Goal: Task Accomplishment & Management: Complete application form

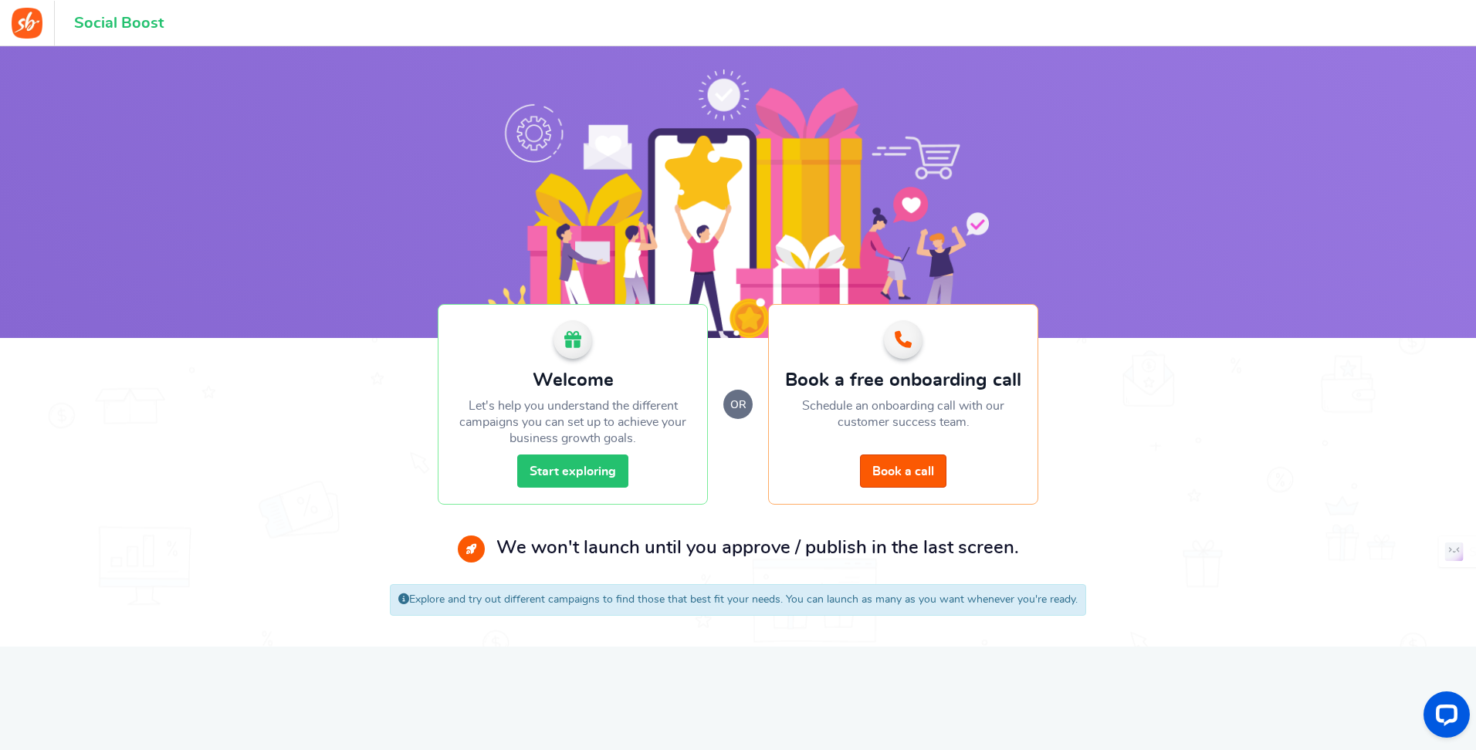
click at [590, 475] on link "Start exploring" at bounding box center [572, 471] width 111 height 33
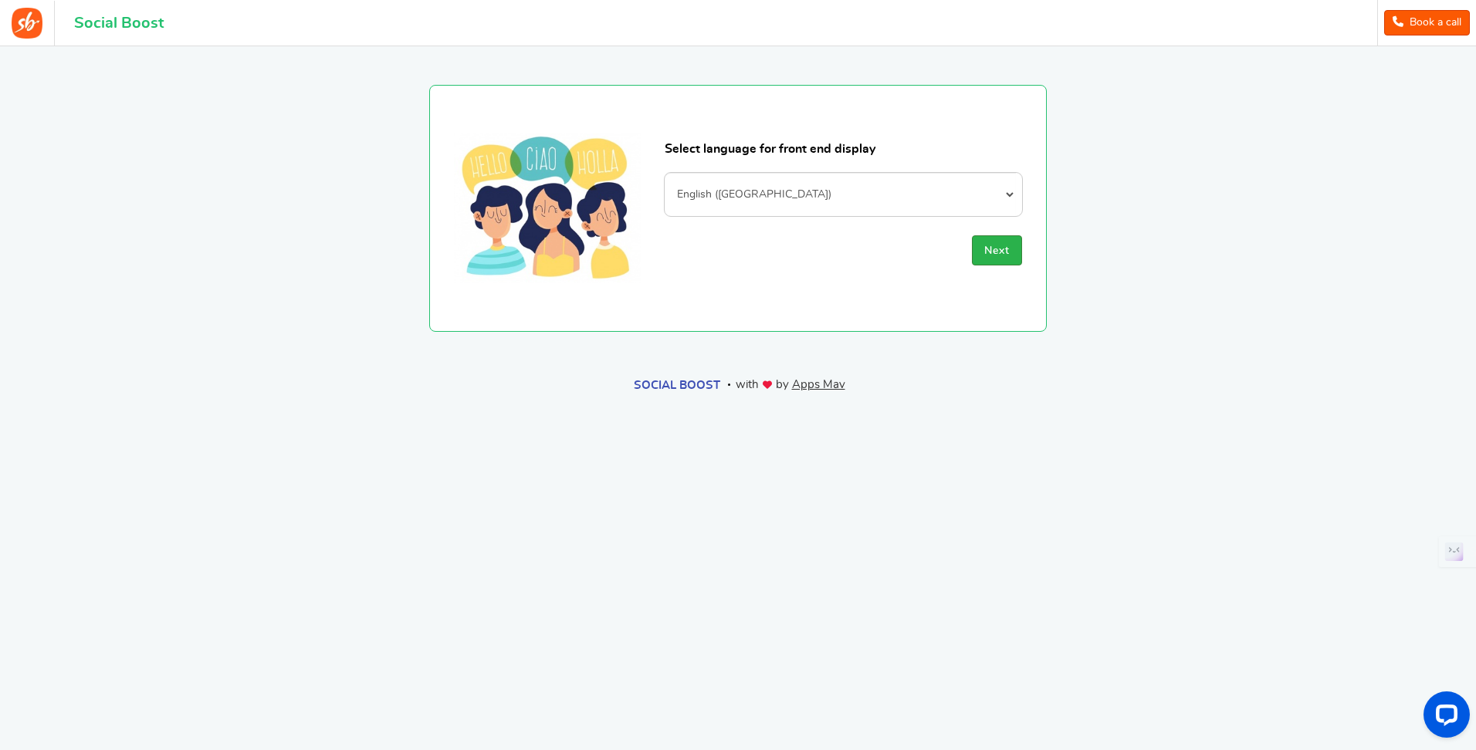
click at [1009, 254] on span "Next" at bounding box center [996, 251] width 25 height 11
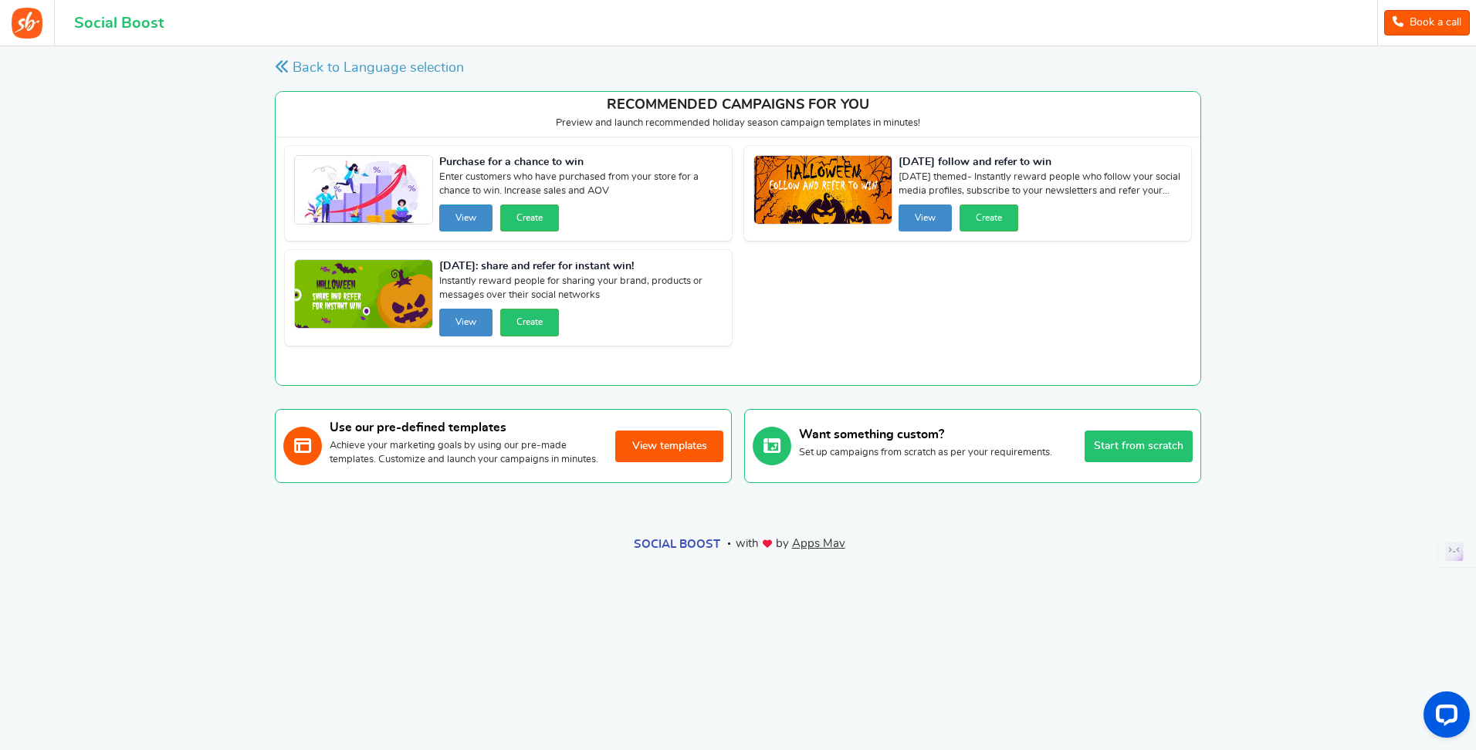
click at [460, 216] on button "View" at bounding box center [465, 218] width 53 height 27
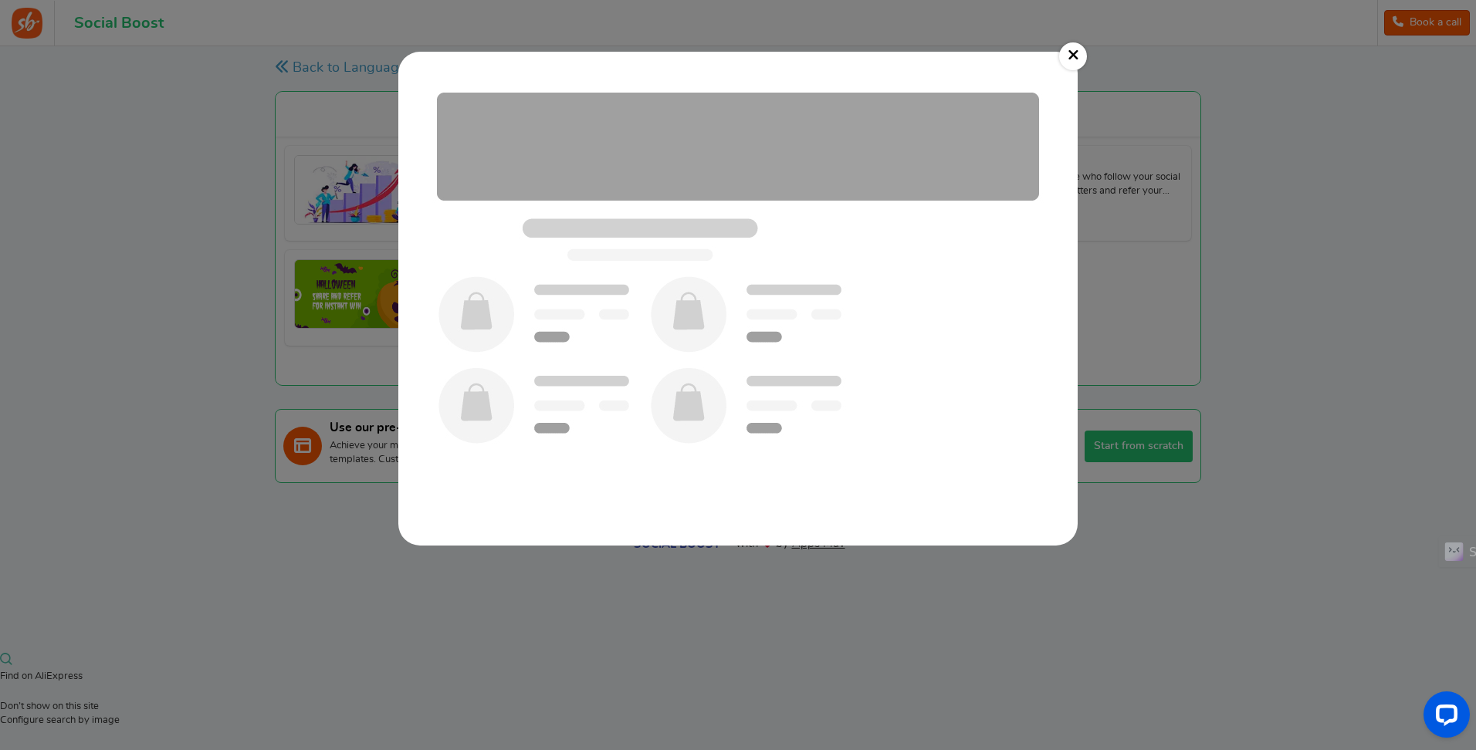
click at [777, 338] on img at bounding box center [738, 298] width 649 height 463
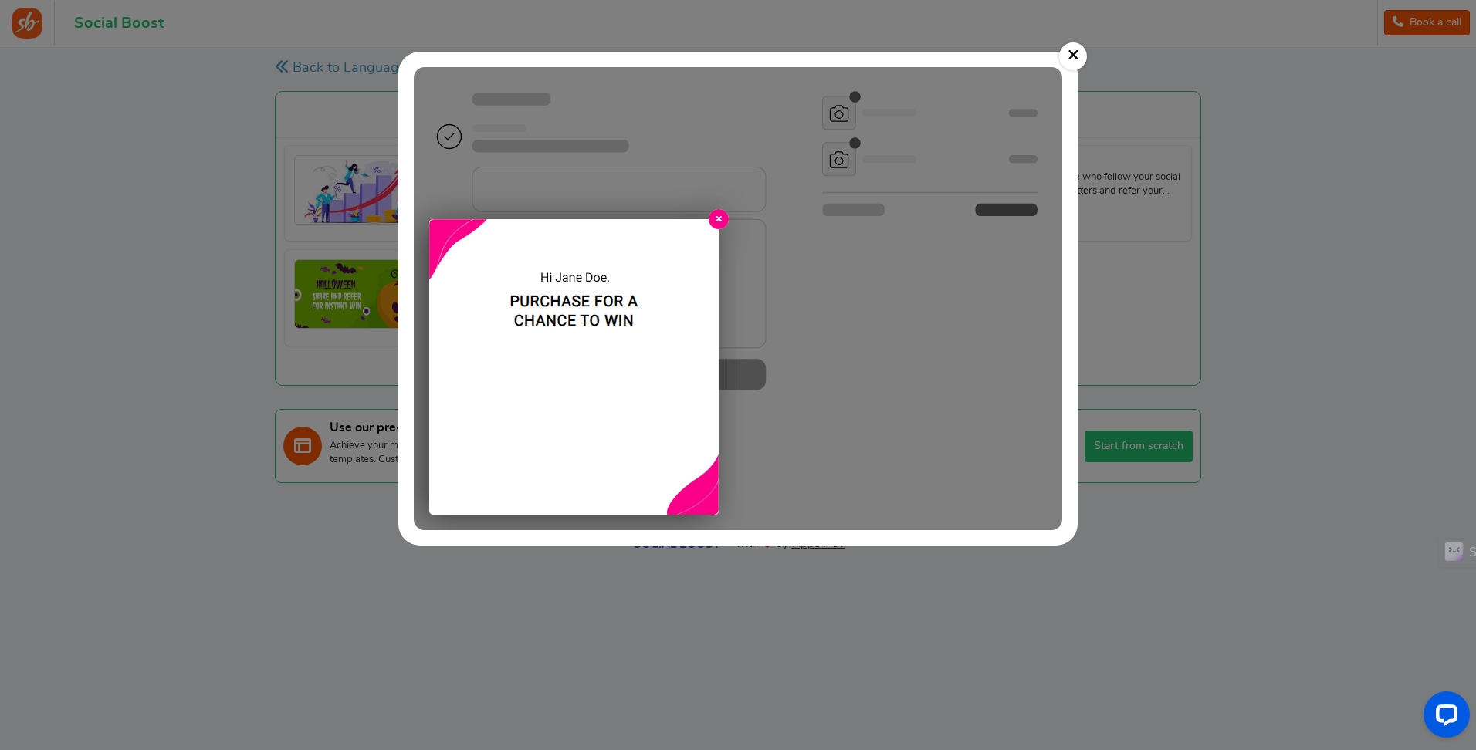
click at [1082, 54] on link "×" at bounding box center [1073, 56] width 28 height 28
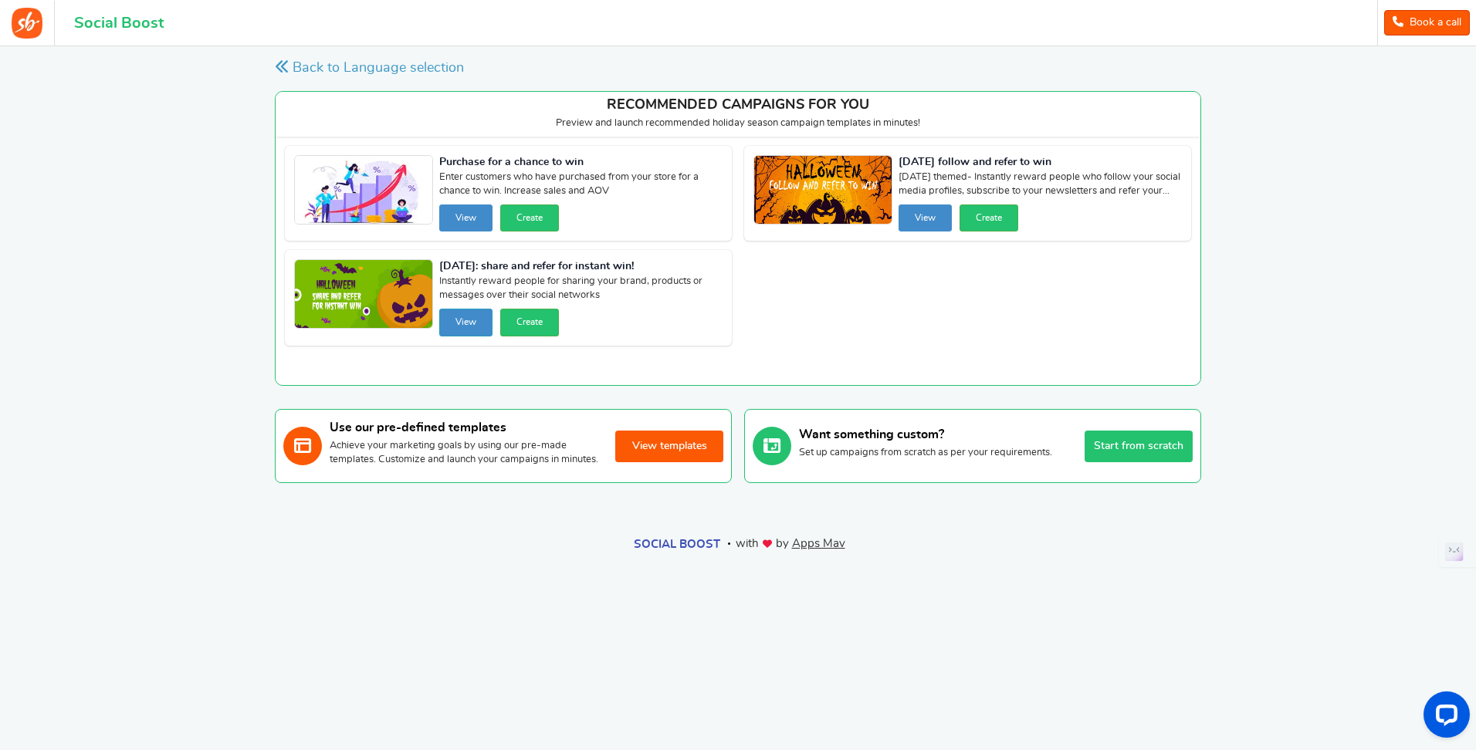
click at [473, 328] on button "View" at bounding box center [465, 322] width 53 height 27
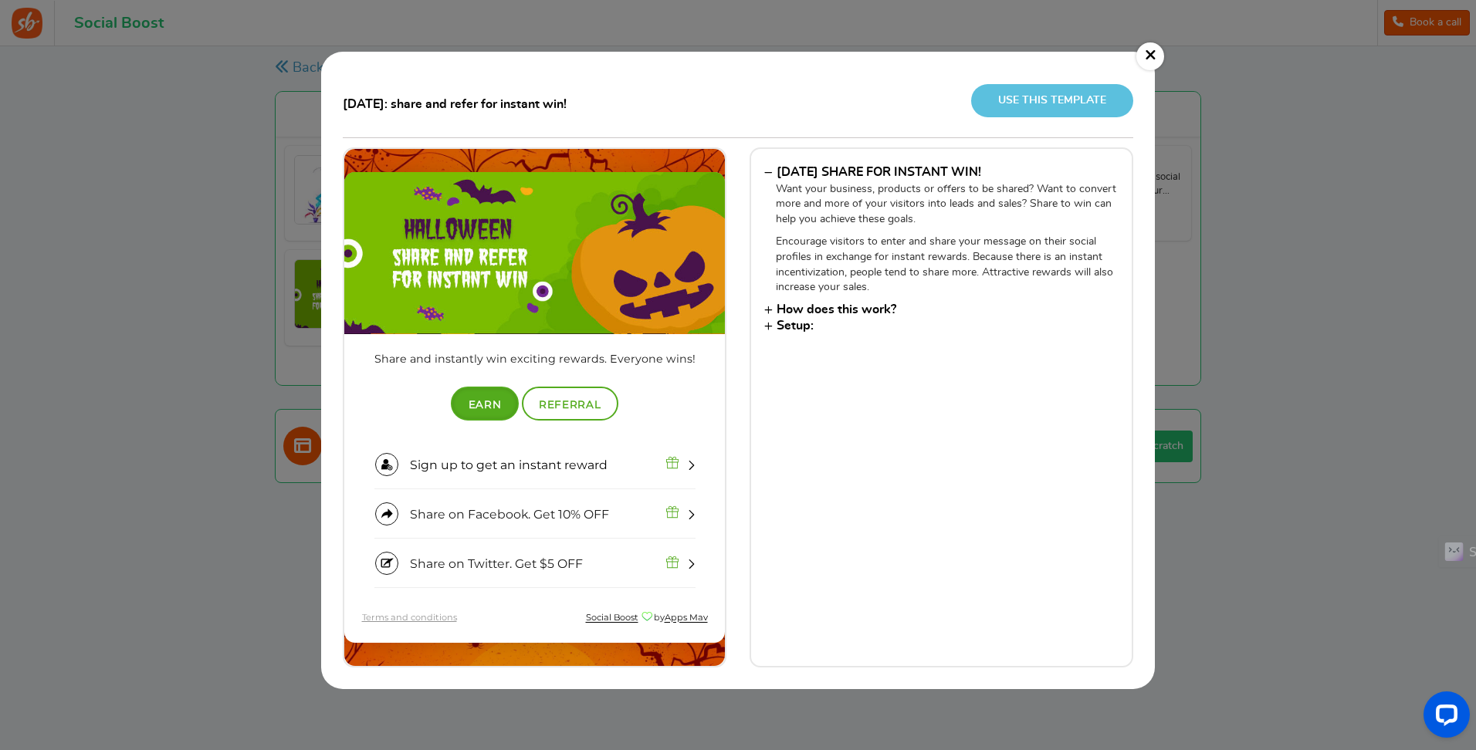
click at [1150, 53] on link "×" at bounding box center [1151, 56] width 28 height 28
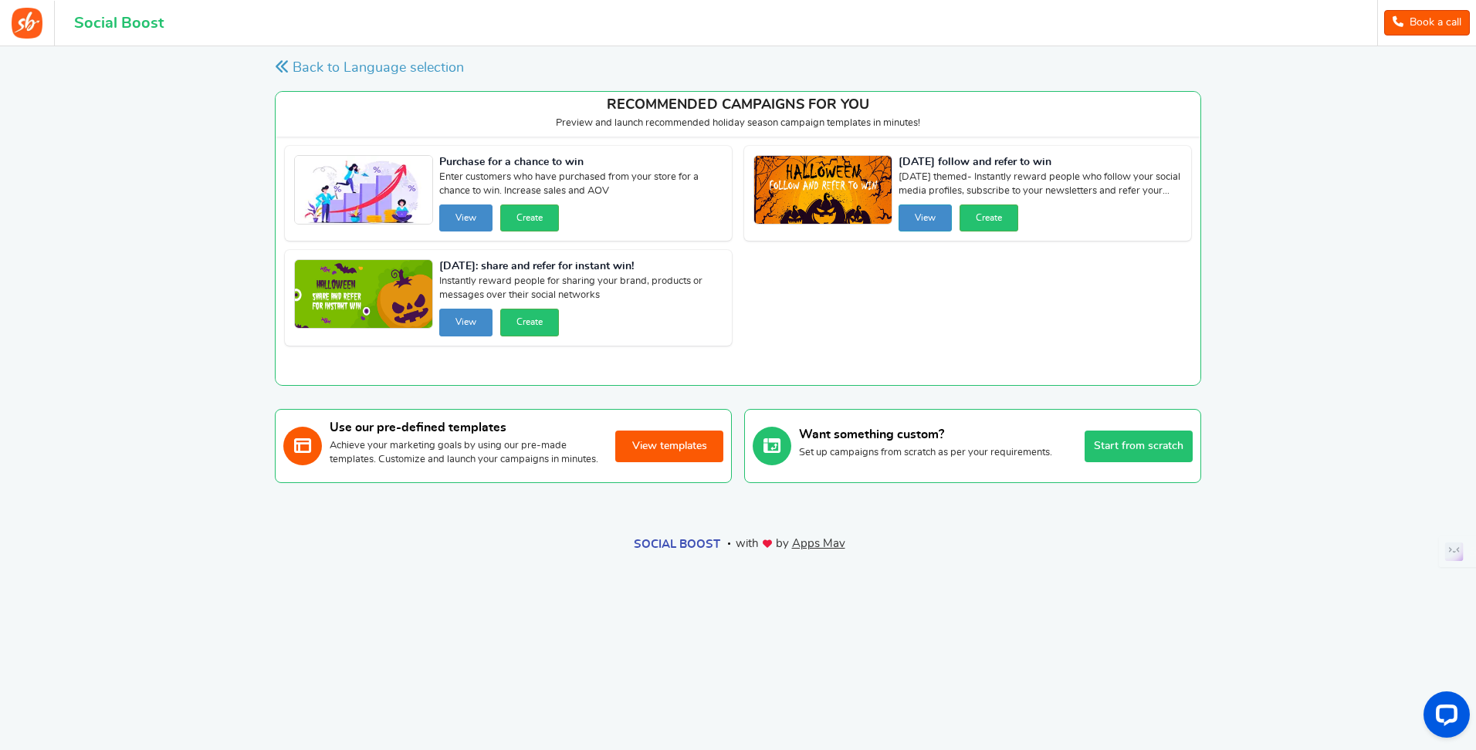
click at [924, 211] on button "View" at bounding box center [925, 218] width 53 height 27
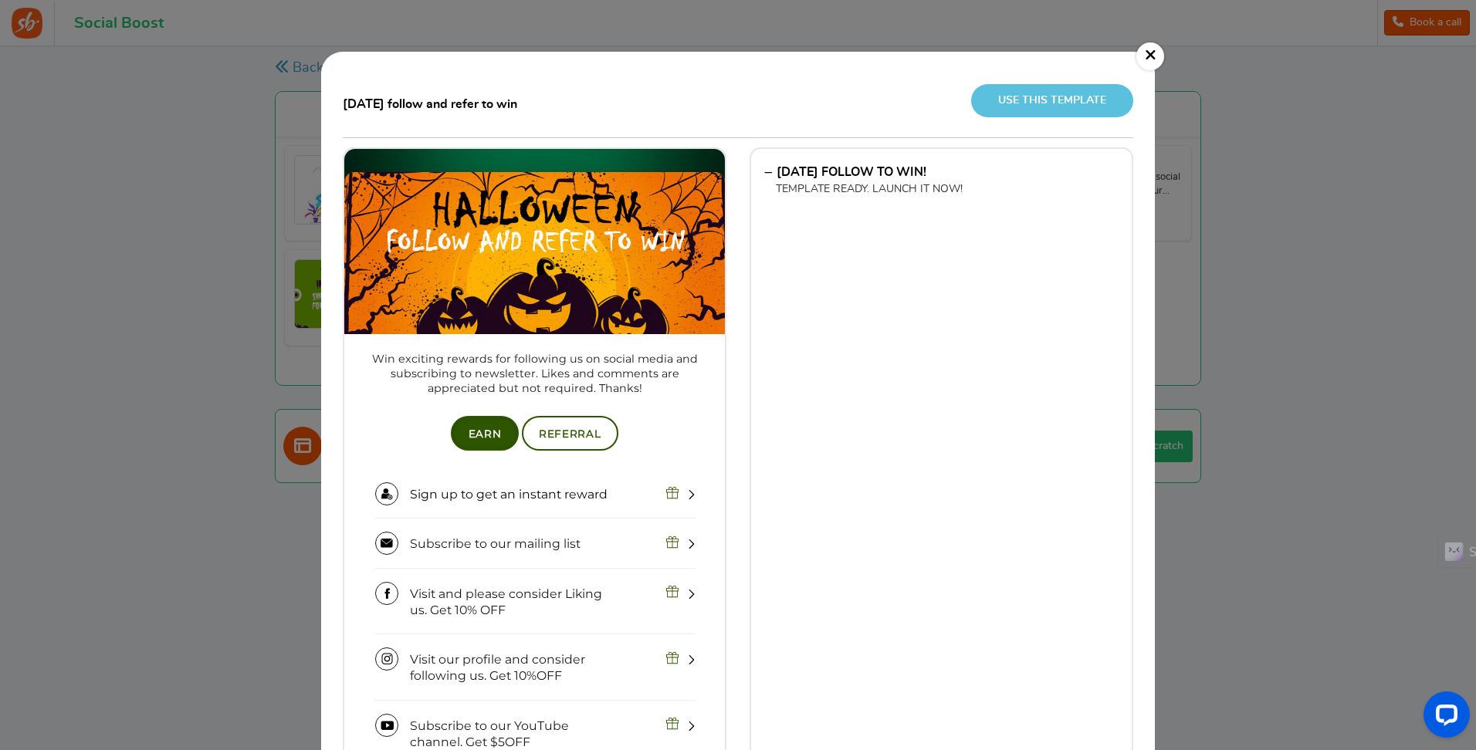
click at [1139, 58] on link "×" at bounding box center [1151, 56] width 28 height 28
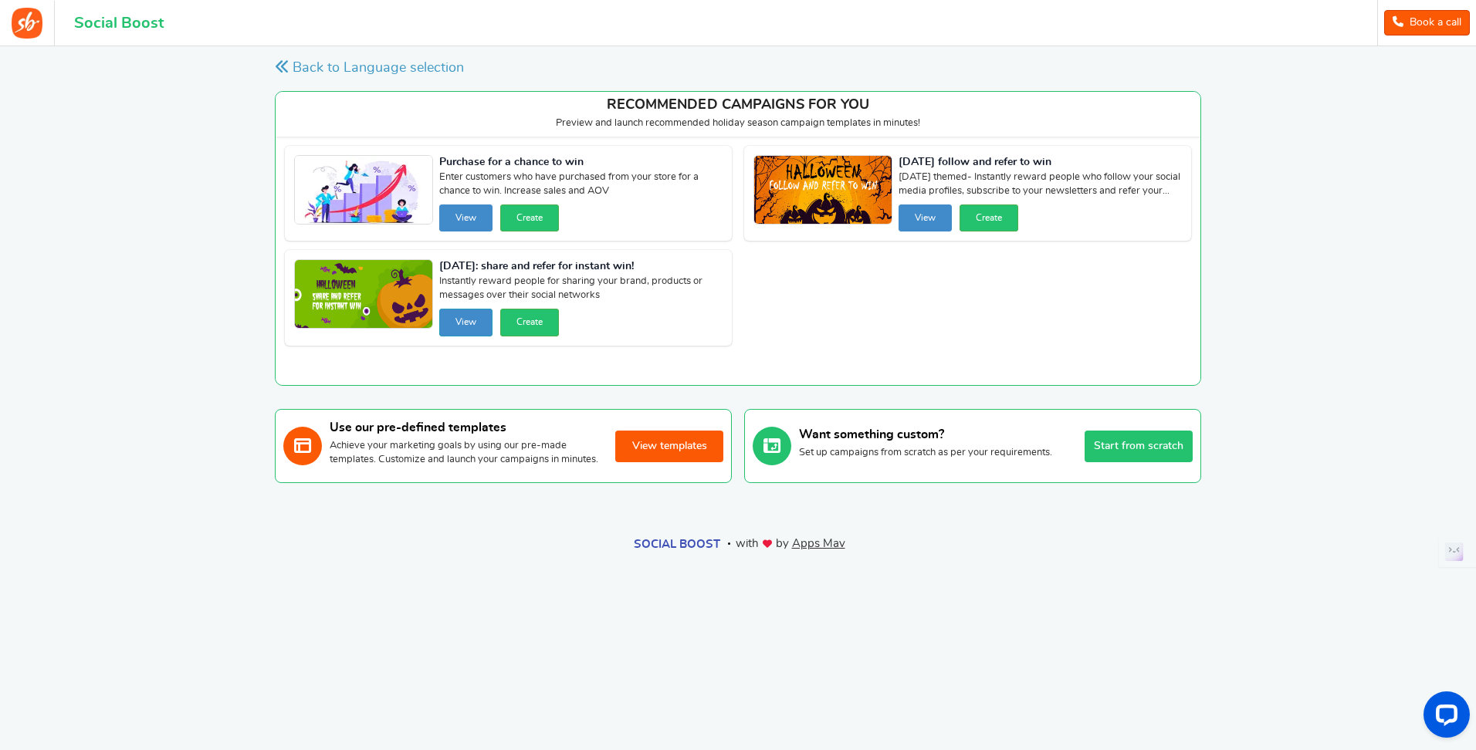
click at [463, 327] on button "View" at bounding box center [465, 322] width 53 height 27
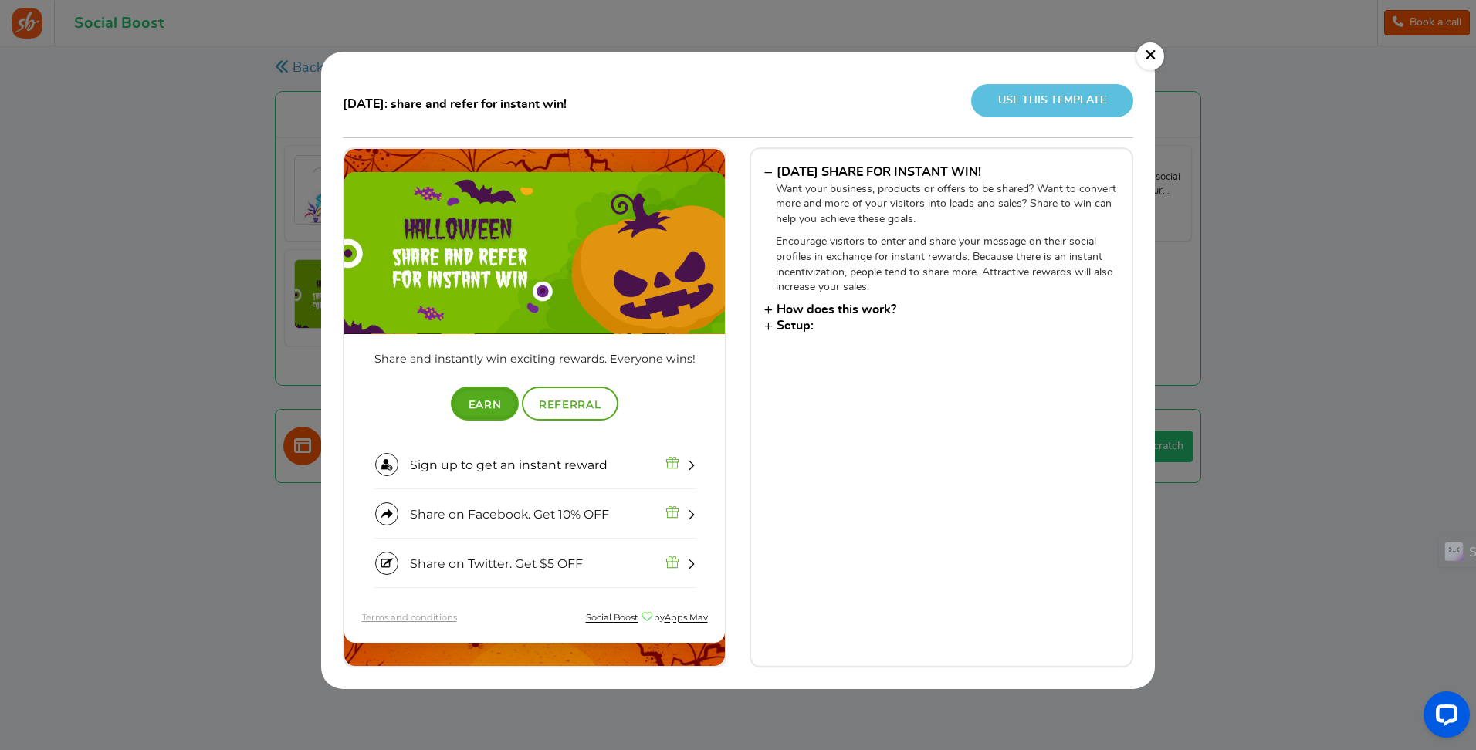
click at [1150, 49] on link "×" at bounding box center [1151, 56] width 28 height 28
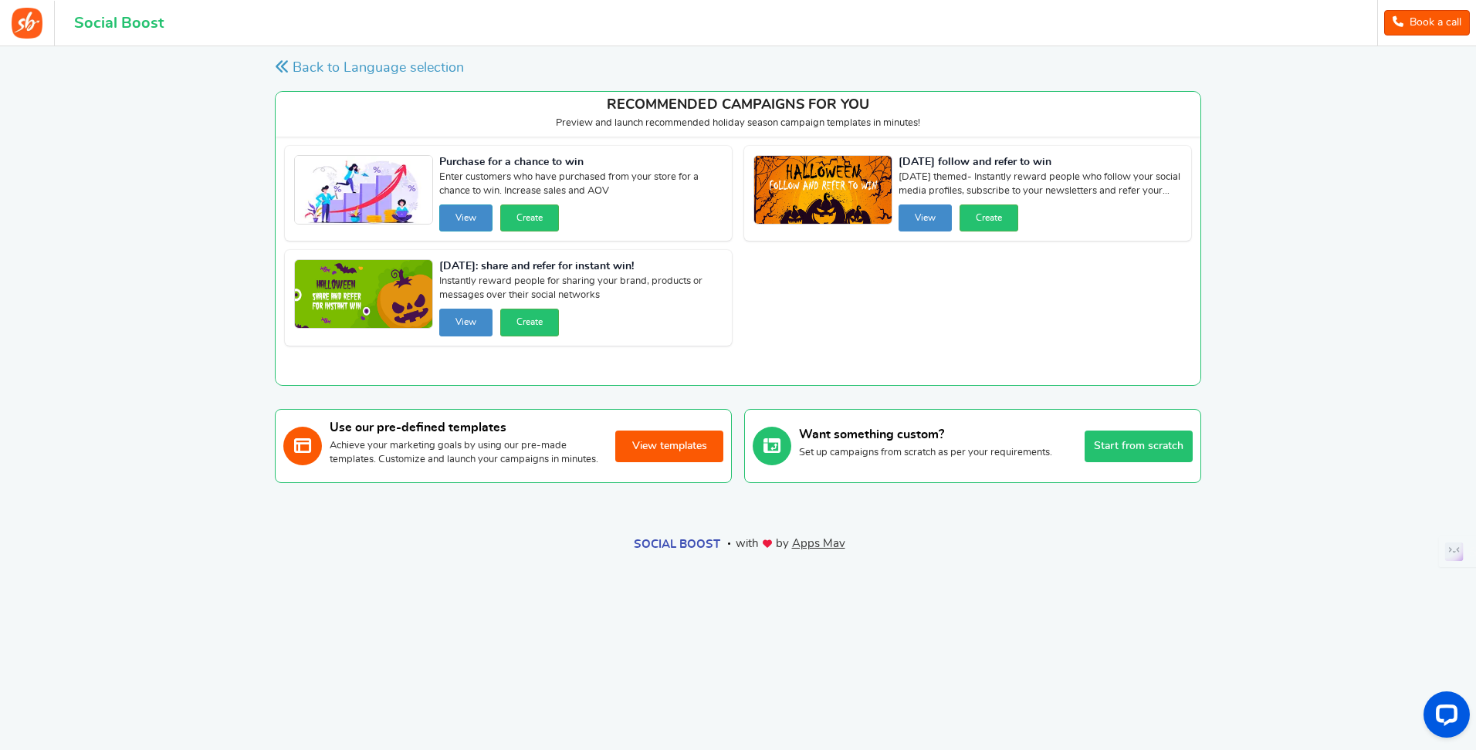
click at [461, 212] on button "View" at bounding box center [465, 218] width 53 height 27
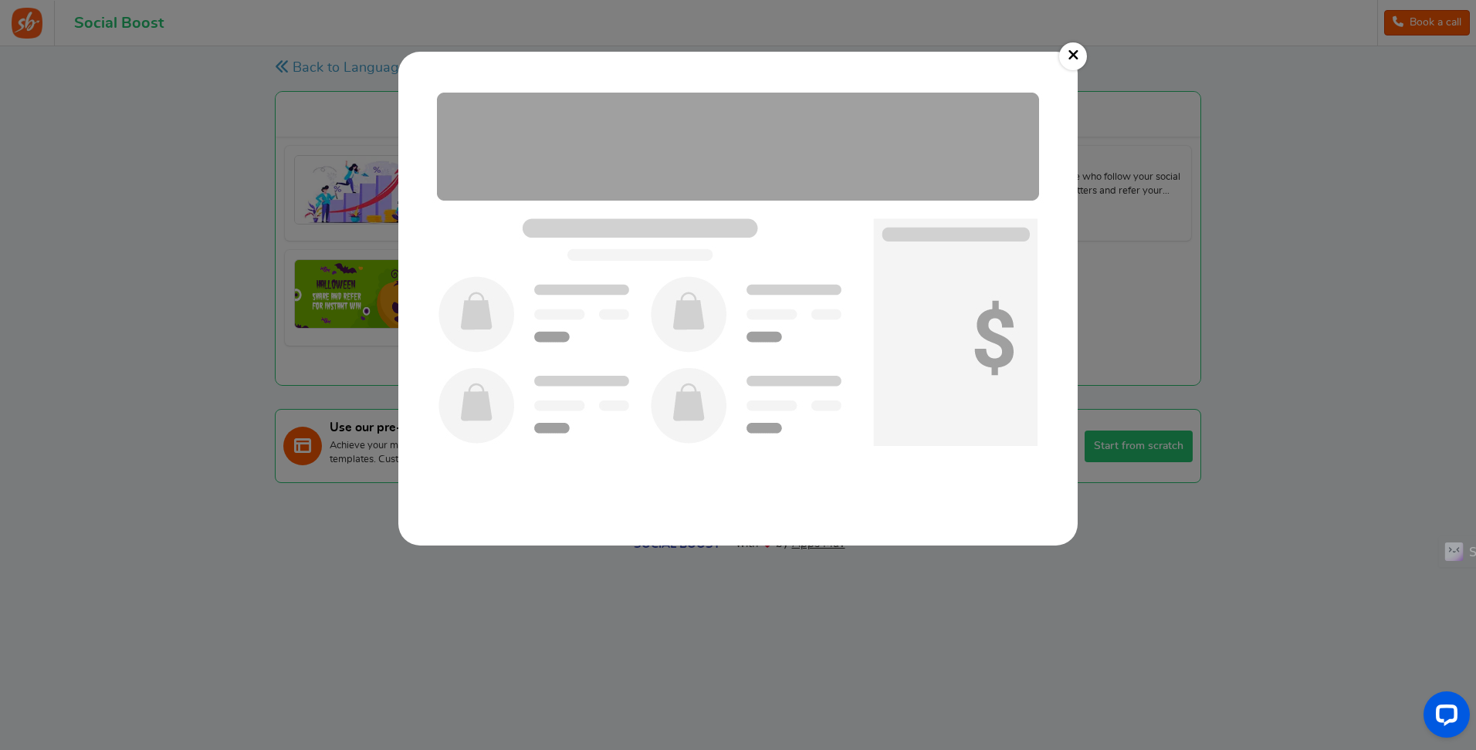
click at [1071, 57] on link "×" at bounding box center [1073, 56] width 28 height 28
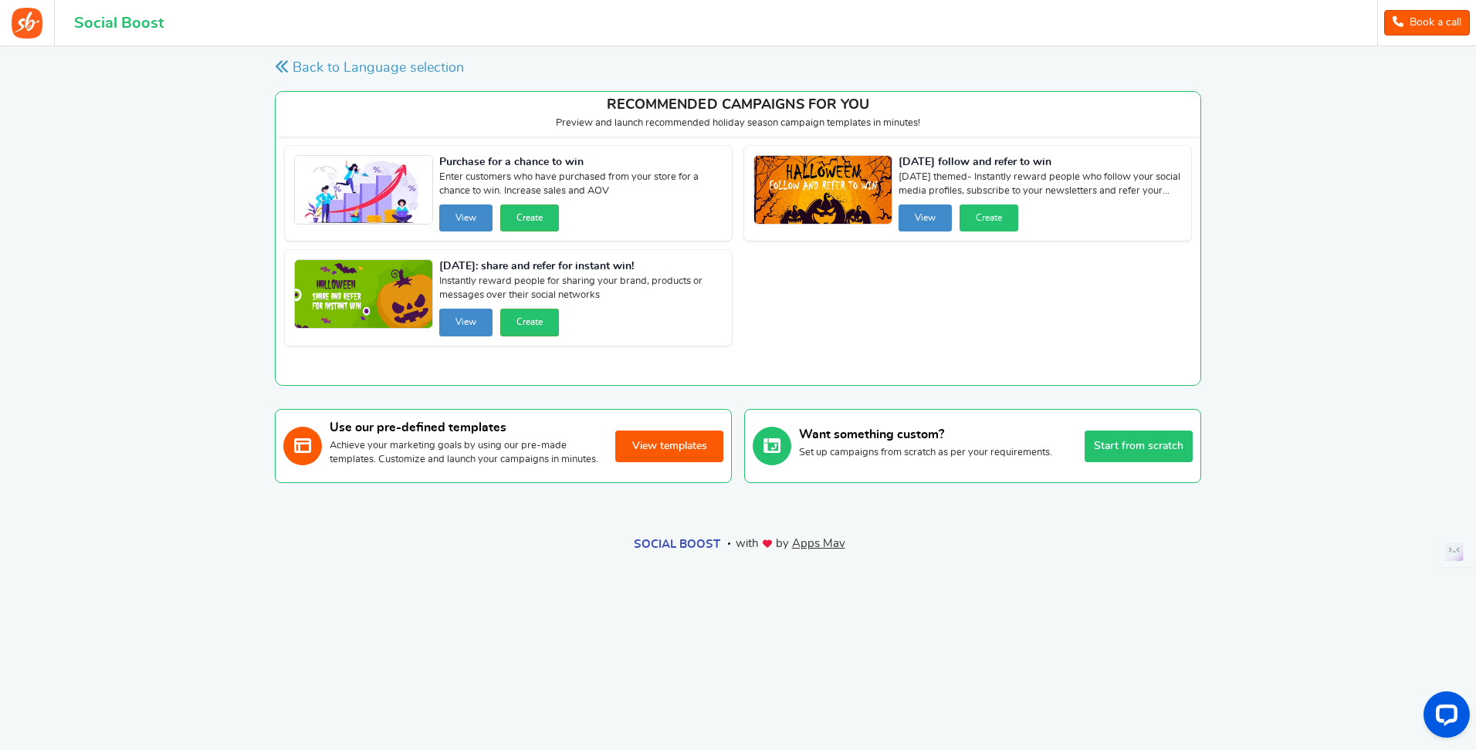
click at [998, 215] on button "Create" at bounding box center [989, 218] width 59 height 27
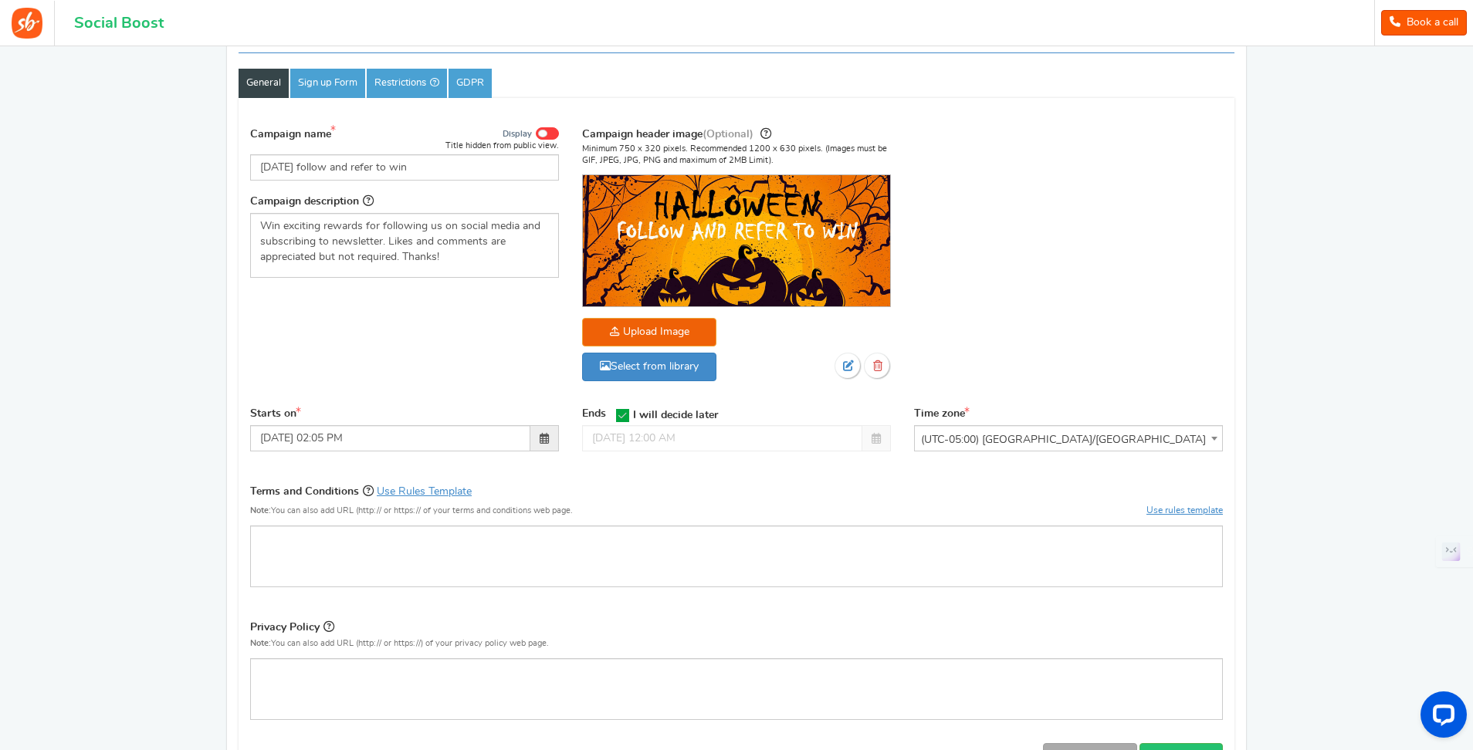
click at [541, 439] on span at bounding box center [544, 438] width 9 height 11
click at [543, 441] on span at bounding box center [544, 438] width 9 height 11
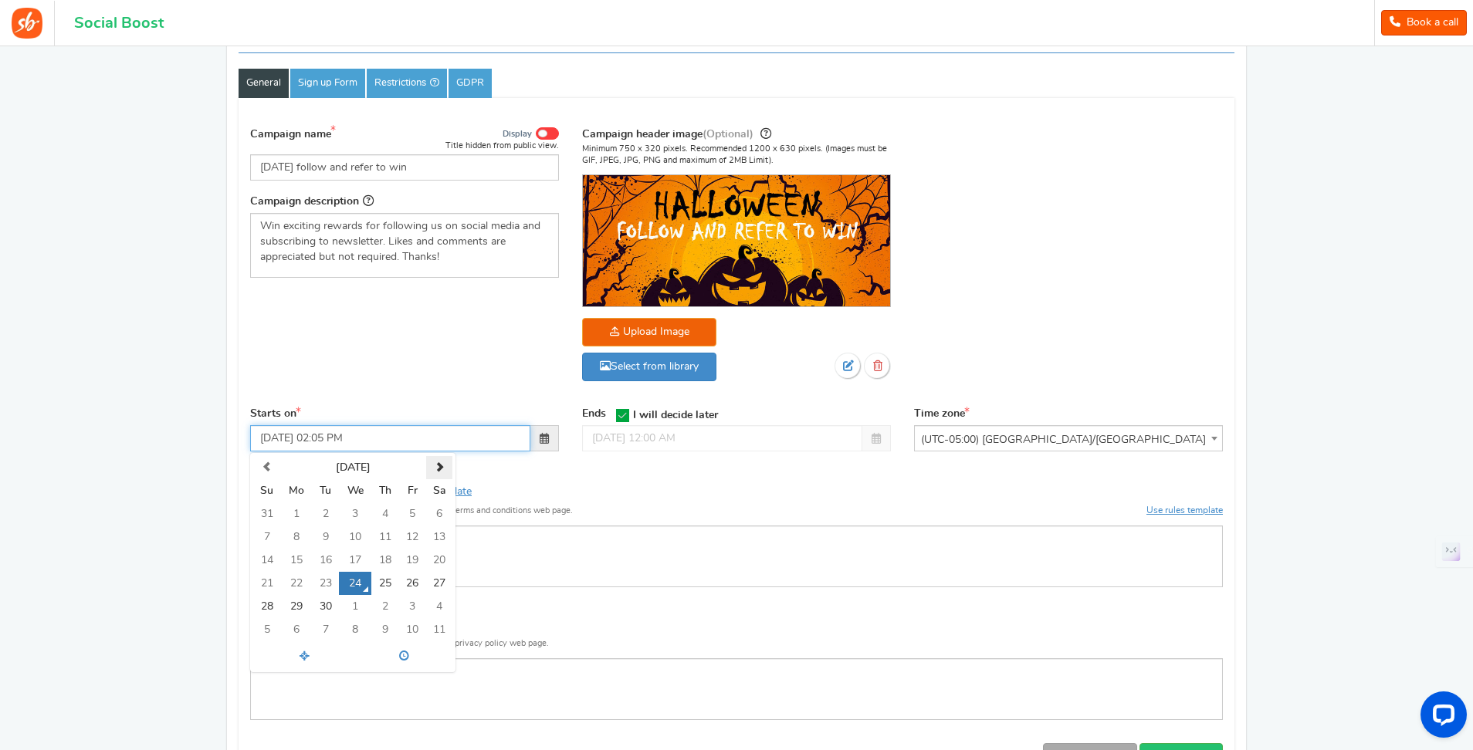
click at [438, 466] on span at bounding box center [440, 467] width 10 height 10
click at [266, 535] on td "5" at bounding box center [266, 537] width 27 height 23
type input "[DATE] 02:05 PM"
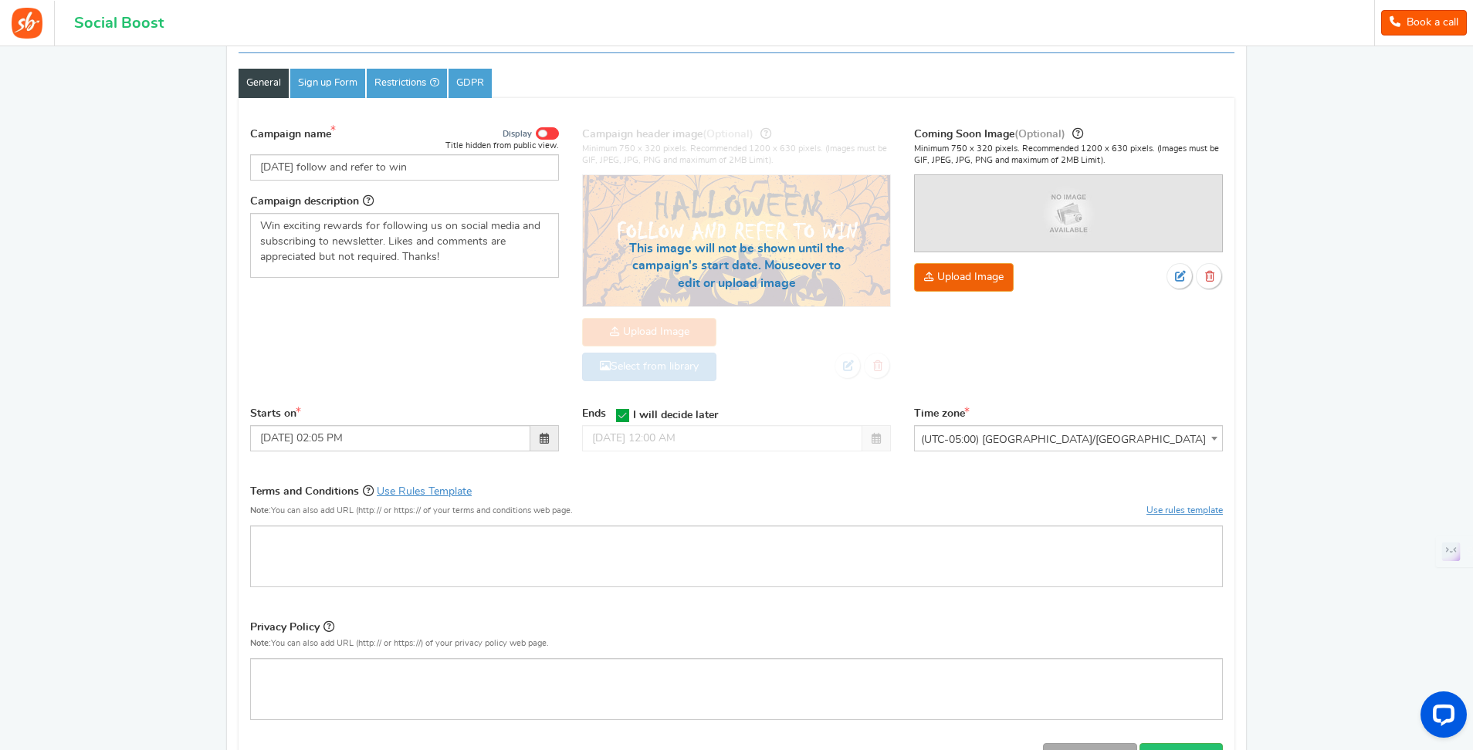
click at [550, 439] on span at bounding box center [544, 438] width 29 height 26
click at [625, 414] on icon at bounding box center [622, 415] width 13 height 13
click at [618, 414] on input "I will decide later" at bounding box center [618, 415] width 0 height 10
click at [880, 439] on span at bounding box center [876, 438] width 9 height 11
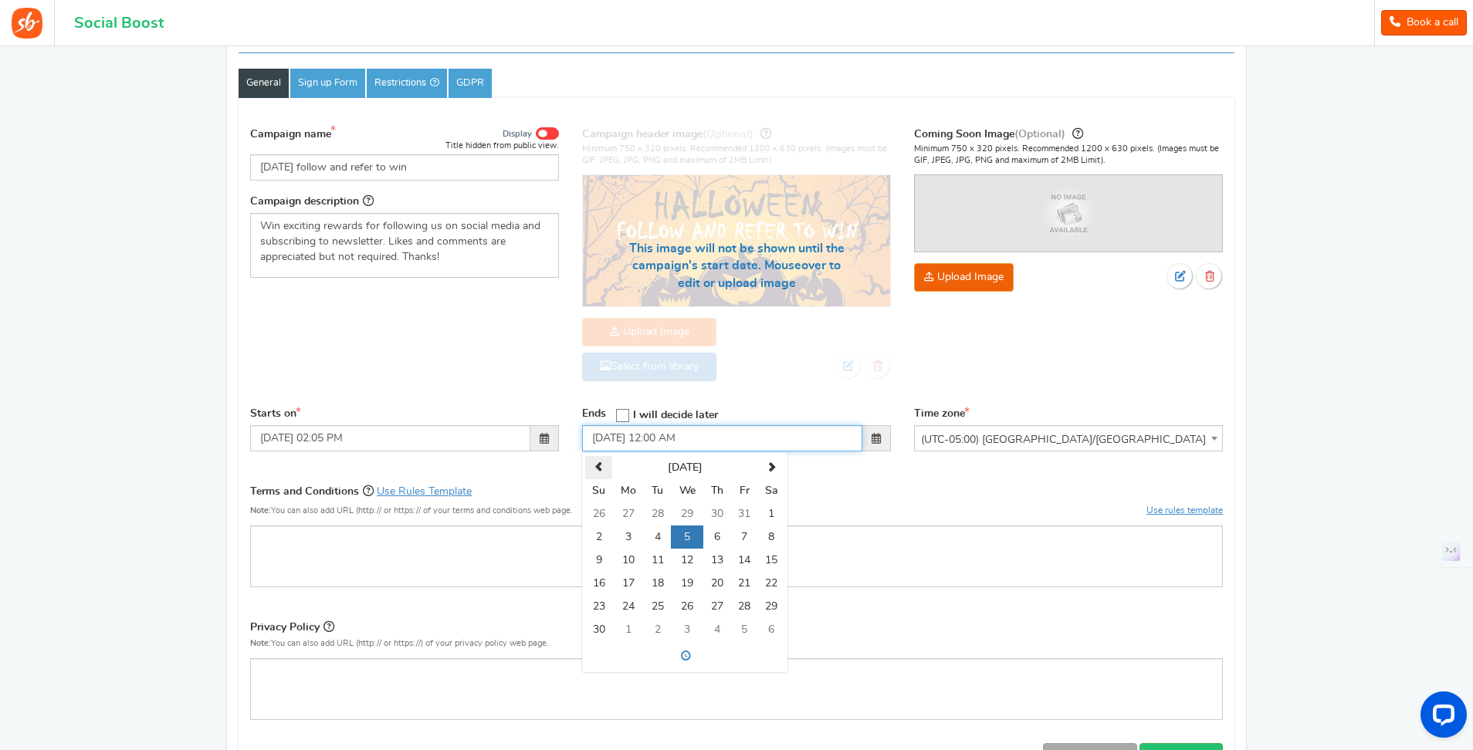
click at [603, 466] on span at bounding box center [599, 467] width 10 height 10
click at [771, 467] on span at bounding box center [772, 467] width 10 height 10
click at [599, 534] on td "2" at bounding box center [598, 537] width 27 height 23
type input "[DATE] 12:00 AM"
click at [862, 479] on div "Campaign name Display Title hidden from public view. [DATE] follow and refer to…" at bounding box center [736, 447] width 973 height 661
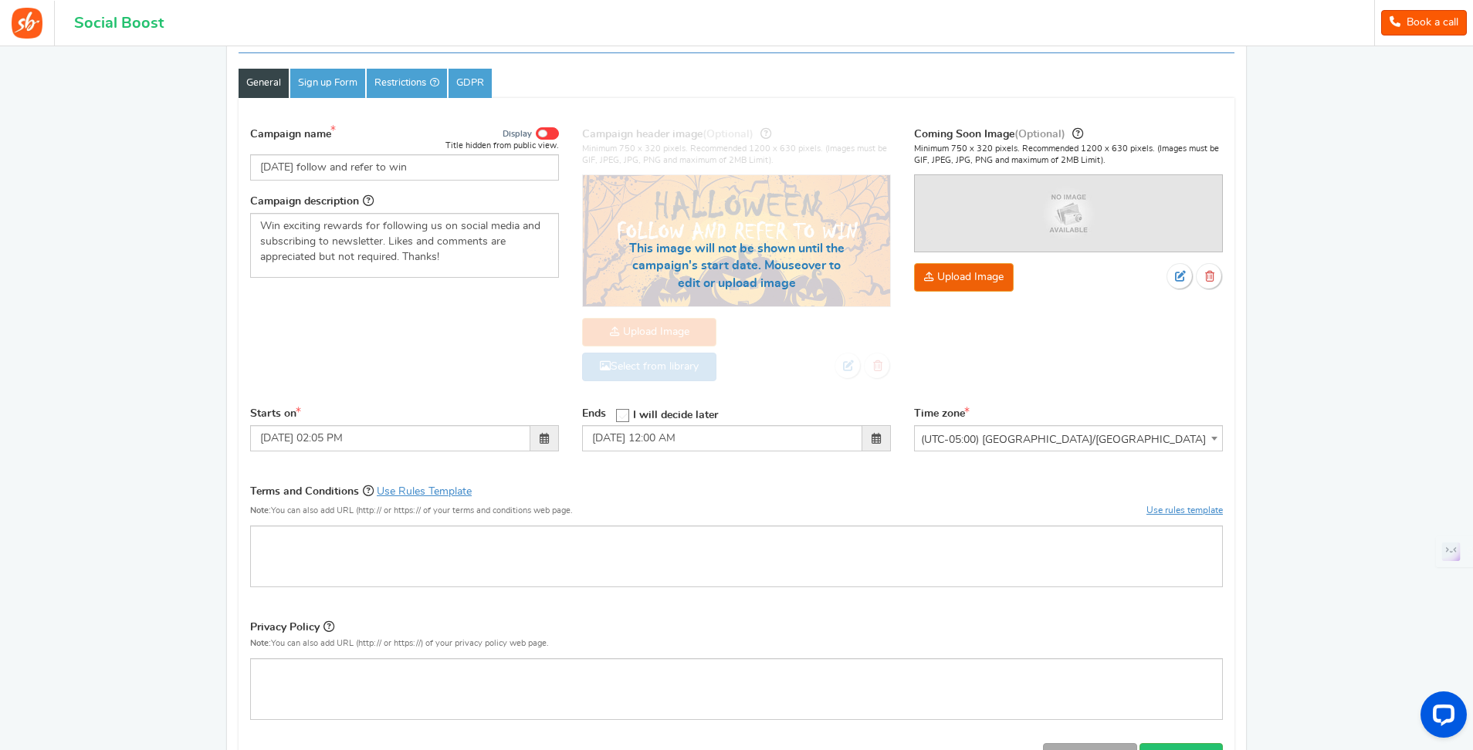
click at [1018, 442] on span "(UTC-05:00) [GEOGRAPHIC_DATA]/[GEOGRAPHIC_DATA]" at bounding box center [1068, 440] width 307 height 28
type input "los"
select select "America/Los_Angeles"
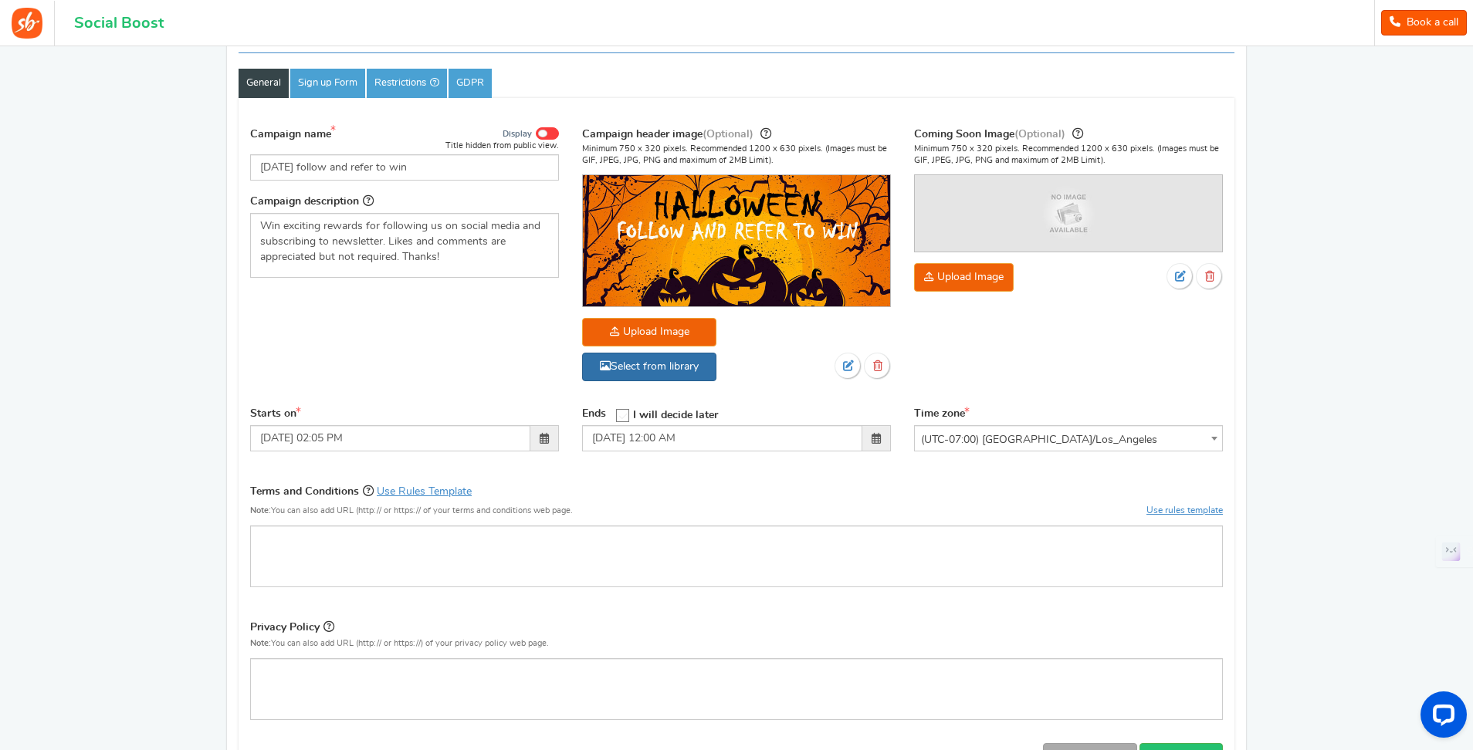
click at [669, 360] on link "Select from library" at bounding box center [649, 367] width 134 height 29
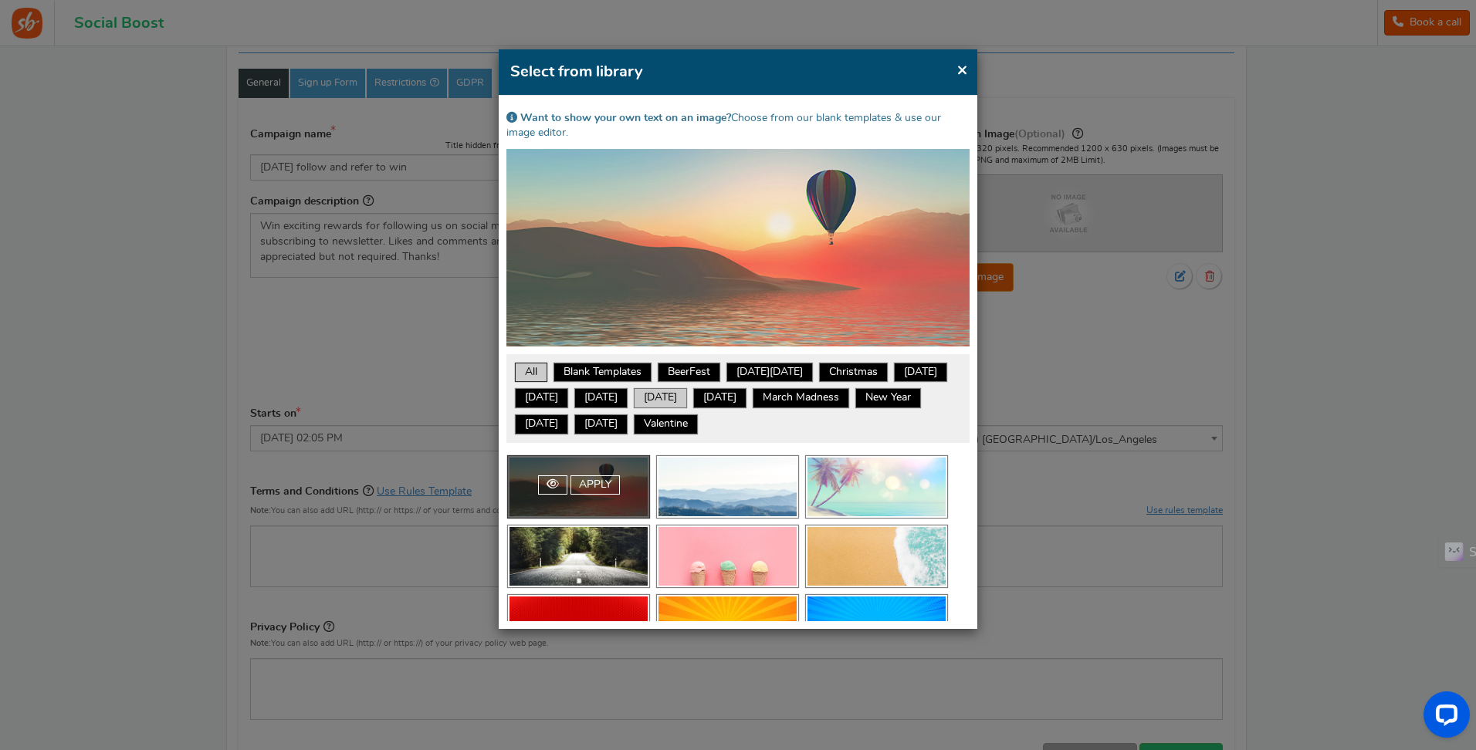
click at [685, 402] on link "[DATE]" at bounding box center [660, 398] width 49 height 15
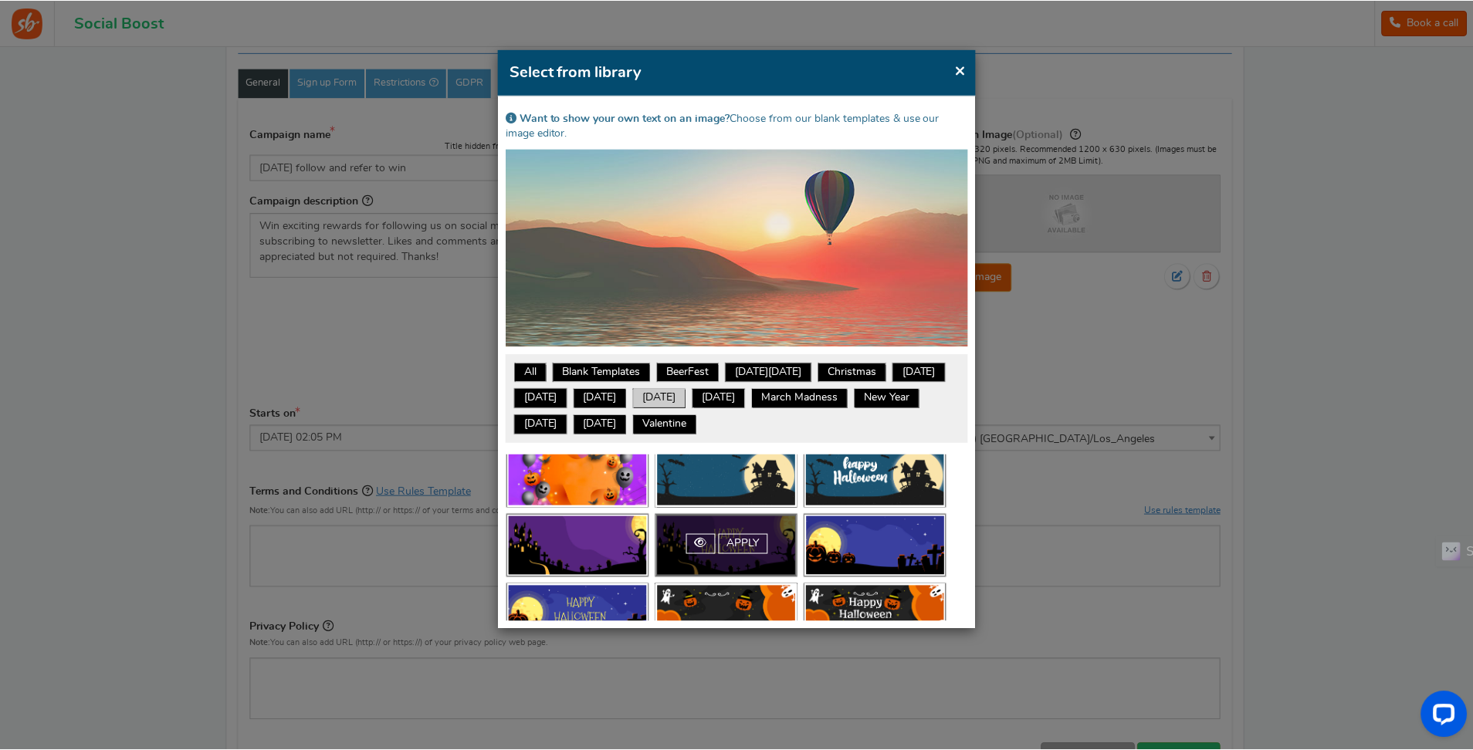
scroll to position [77, 0]
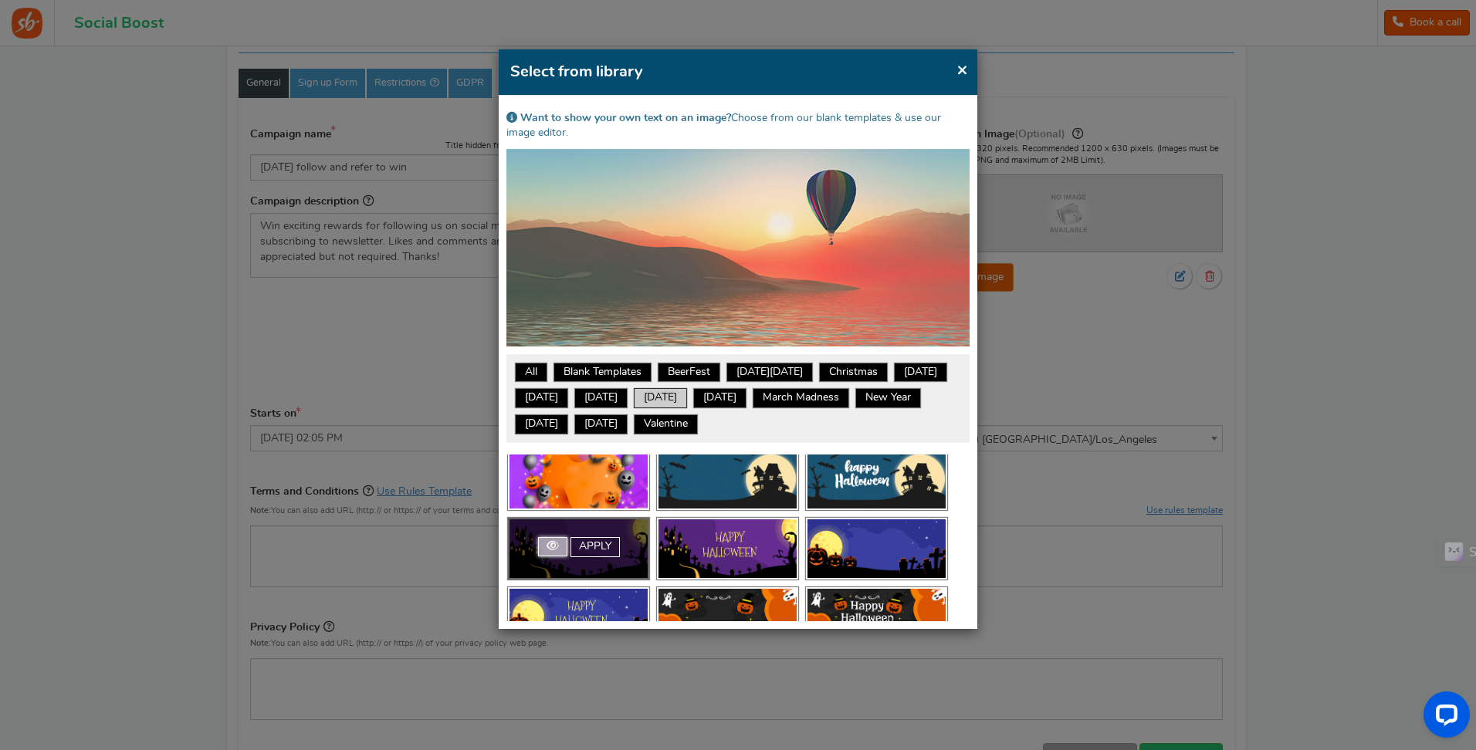
click at [556, 547] on span at bounding box center [553, 545] width 12 height 11
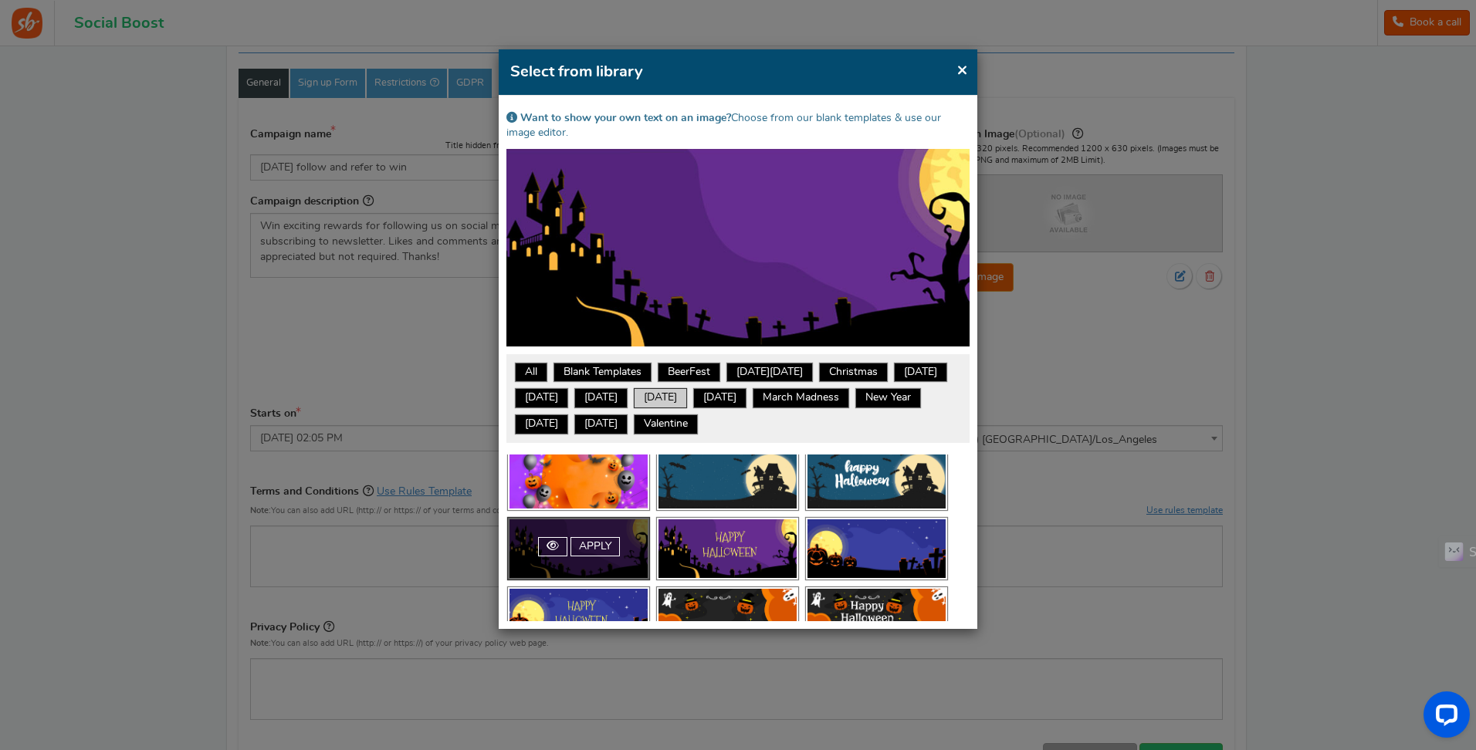
click at [671, 210] on img at bounding box center [737, 248] width 463 height 198
click at [742, 544] on link "Apply" at bounding box center [744, 547] width 49 height 20
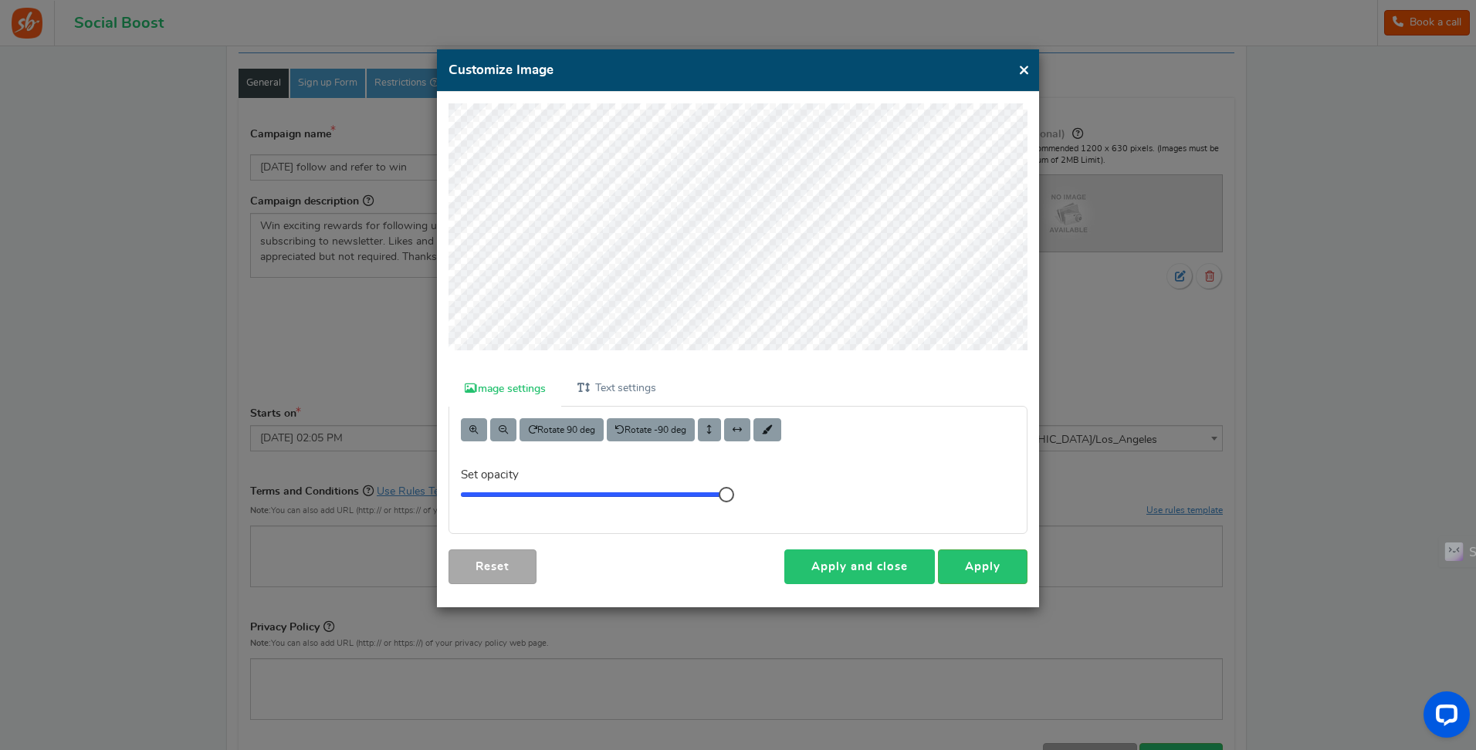
click at [918, 566] on link "Apply and close" at bounding box center [859, 567] width 151 height 35
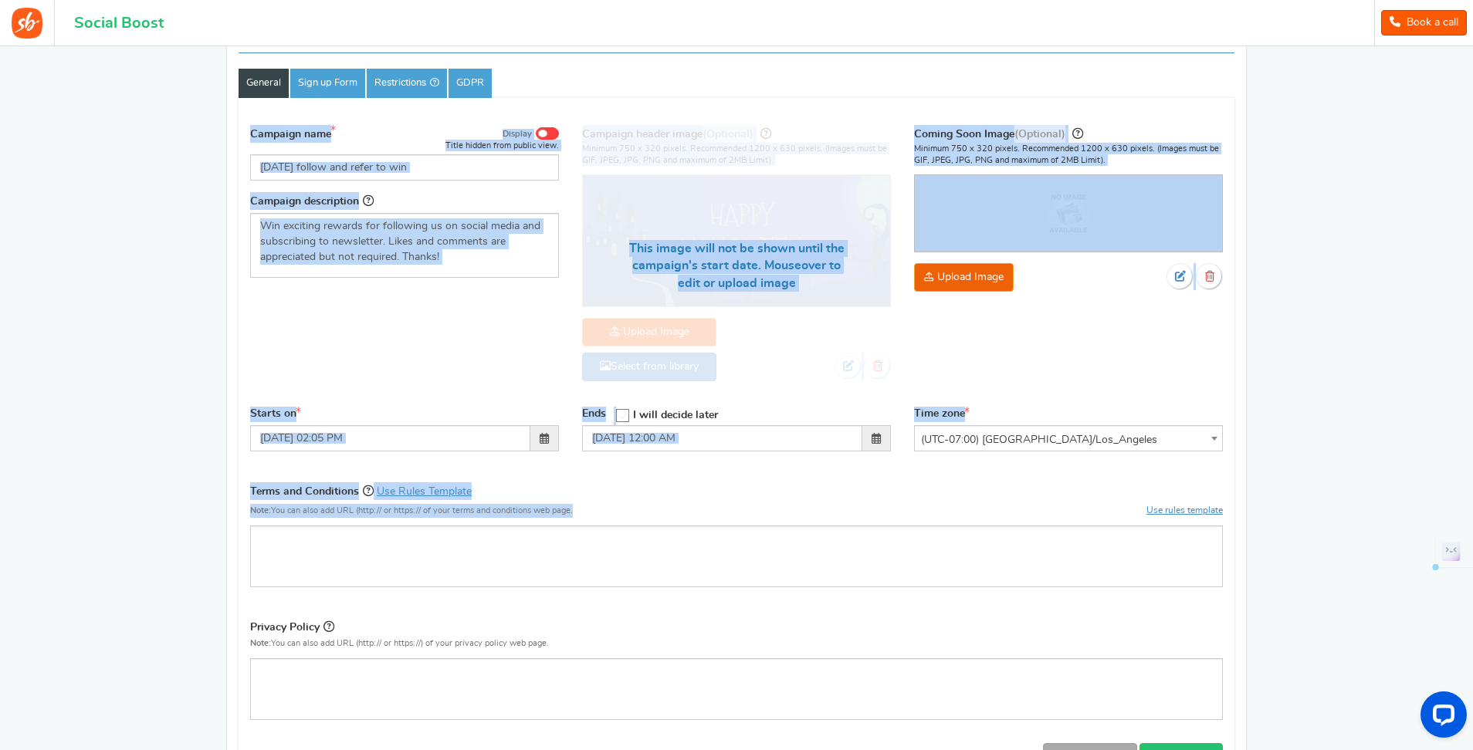
scroll to position [385, 0]
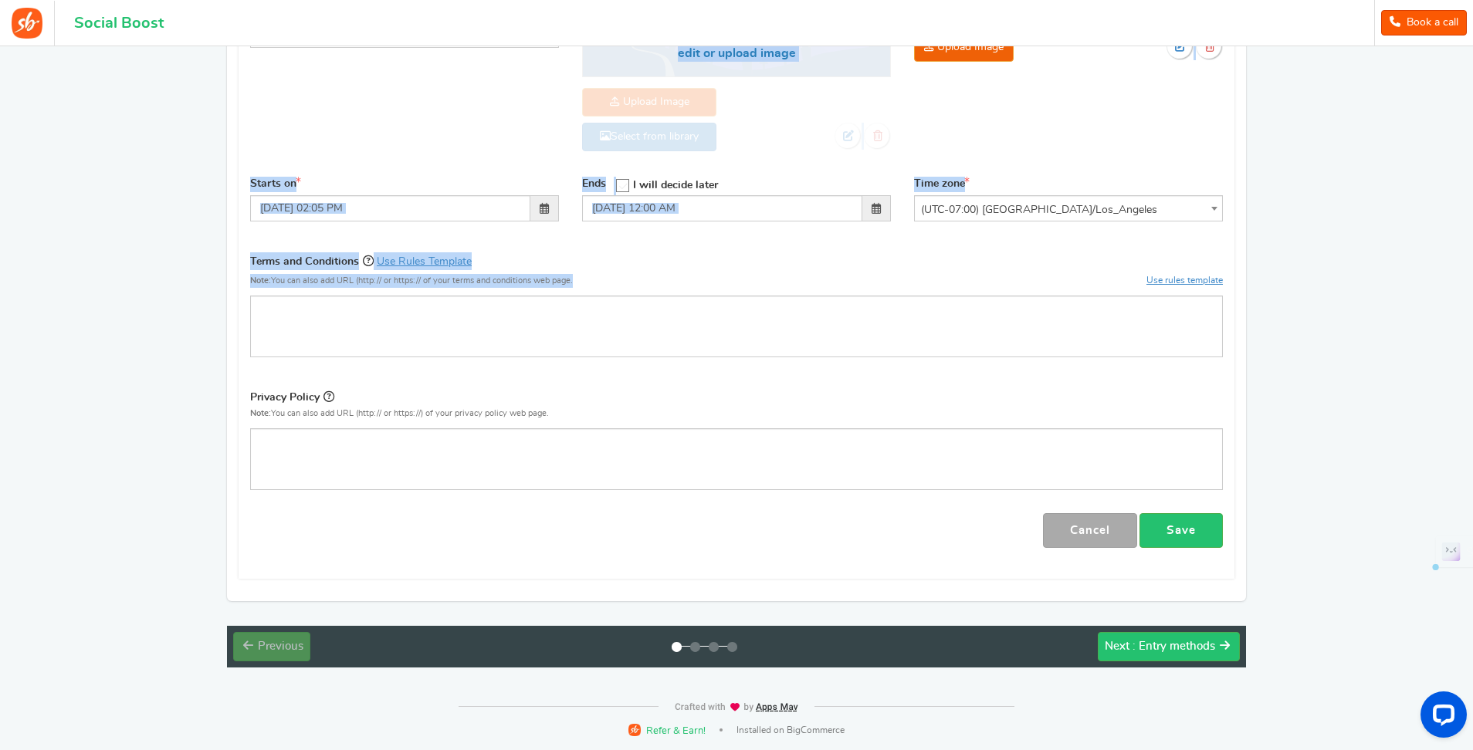
drag, startPoint x: 245, startPoint y: 132, endPoint x: 954, endPoint y: 411, distance: 762.3
click at [954, 411] on div "Campaign name Display Title hidden from public view. [DATE] follow and refer to…" at bounding box center [736, 217] width 973 height 661
copy div "Campaign name Display Title hidden from public view. This will be shown to the …"
